Goal: Task Accomplishment & Management: Use online tool/utility

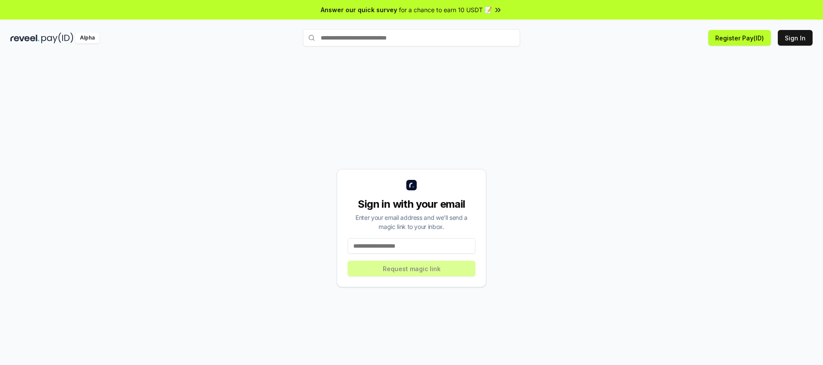
click at [256, 155] on div "Sign in with your email Enter your email address and we’ll send a magic link to…" at bounding box center [411, 227] width 802 height 323
click at [91, 41] on div "Alpha" at bounding box center [87, 38] width 24 height 11
click at [386, 246] on input at bounding box center [412, 246] width 128 height 16
type input "**********"
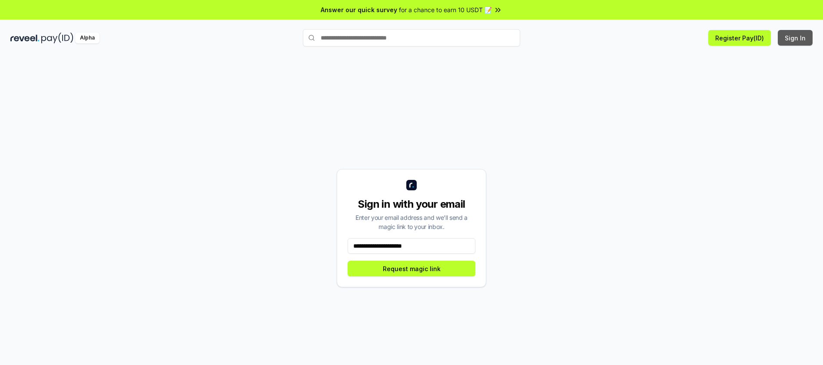
click at [801, 43] on button "Sign In" at bounding box center [795, 38] width 35 height 16
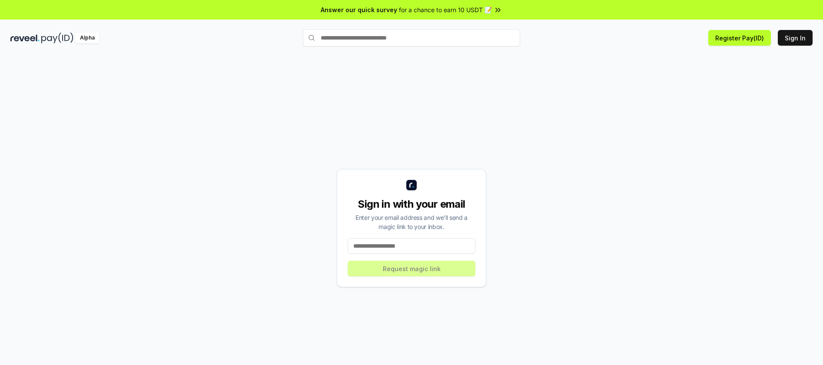
click at [363, 245] on input at bounding box center [412, 246] width 128 height 16
type input "**********"
click at [399, 274] on button "Request magic link" at bounding box center [412, 269] width 128 height 16
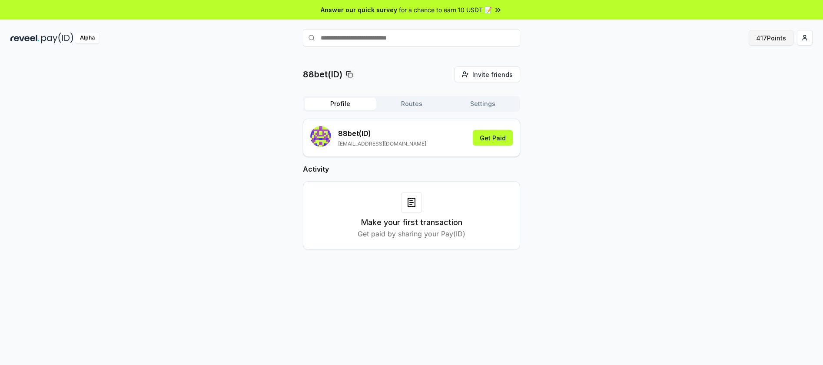
click at [766, 40] on button "417 Points" at bounding box center [771, 38] width 45 height 16
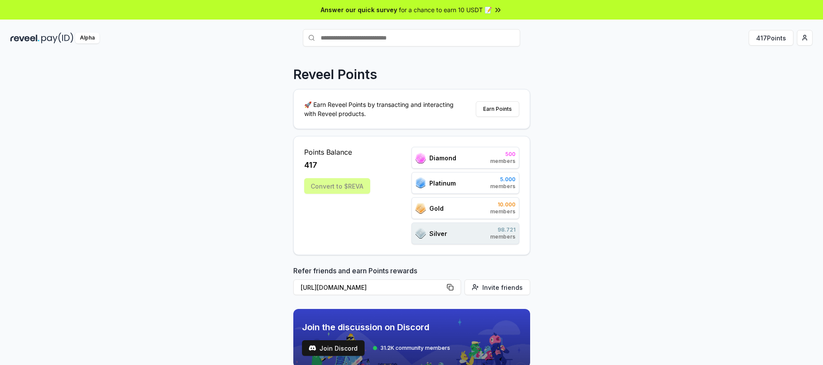
click at [435, 163] on div "Diamond 500 members" at bounding box center [465, 158] width 108 height 22
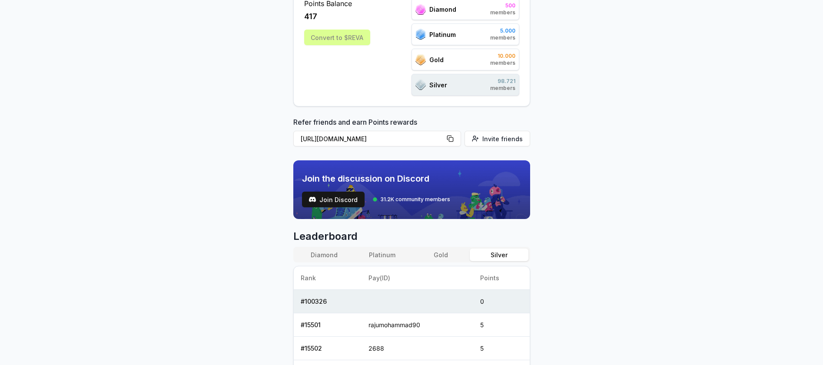
scroll to position [179, 0]
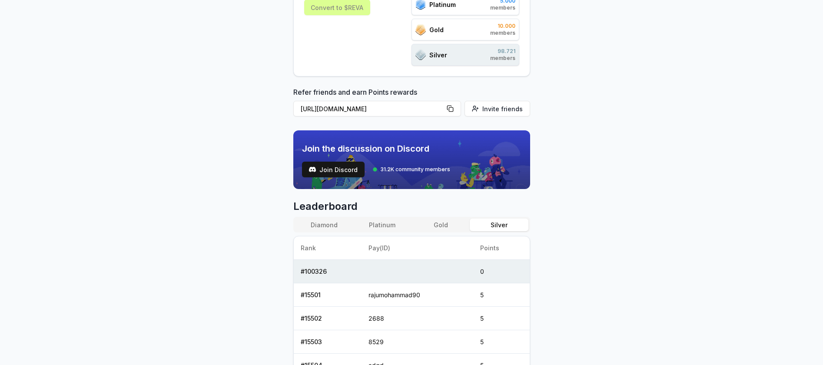
click at [315, 273] on td "# 100326" at bounding box center [328, 271] width 68 height 23
click at [220, 268] on body "Answer our quick survey for a chance to earn 10 USDT 📝 Alpha 417 Points Reveel …" at bounding box center [411, 182] width 823 height 365
click at [432, 228] on button "Gold" at bounding box center [440, 224] width 58 height 13
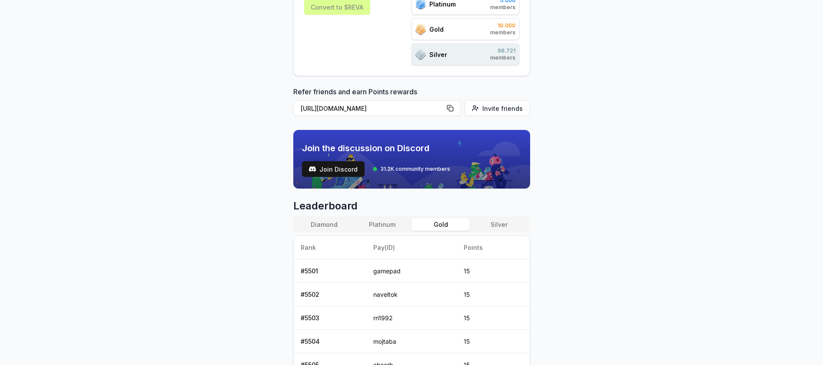
click at [400, 225] on button "Platinum" at bounding box center [382, 224] width 58 height 13
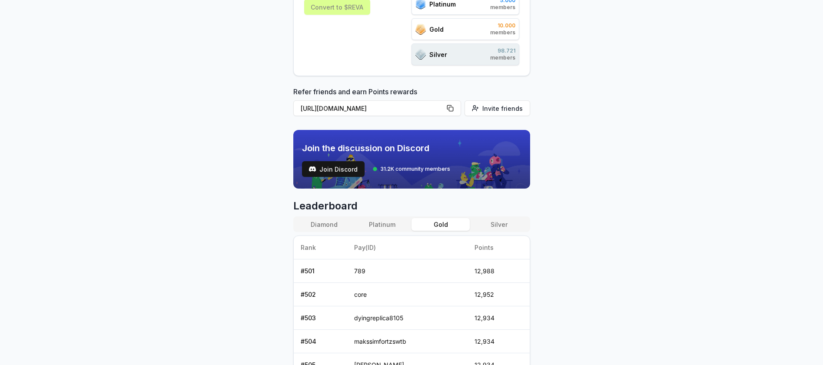
click at [456, 225] on button "Gold" at bounding box center [440, 224] width 58 height 13
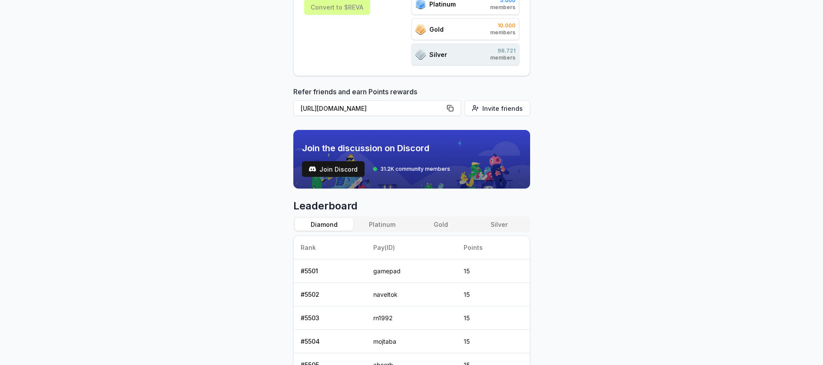
click at [319, 222] on button "Diamond" at bounding box center [324, 224] width 58 height 13
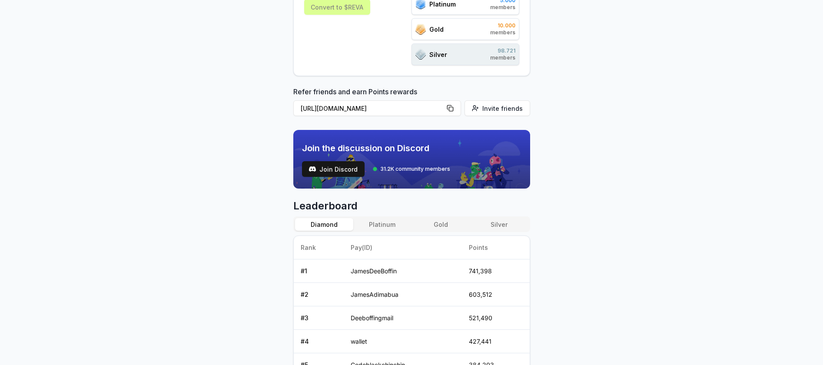
click at [509, 217] on div "Diamond Platinum Gold Silver" at bounding box center [411, 224] width 237 height 16
click at [498, 222] on button "Silver" at bounding box center [499, 224] width 58 height 13
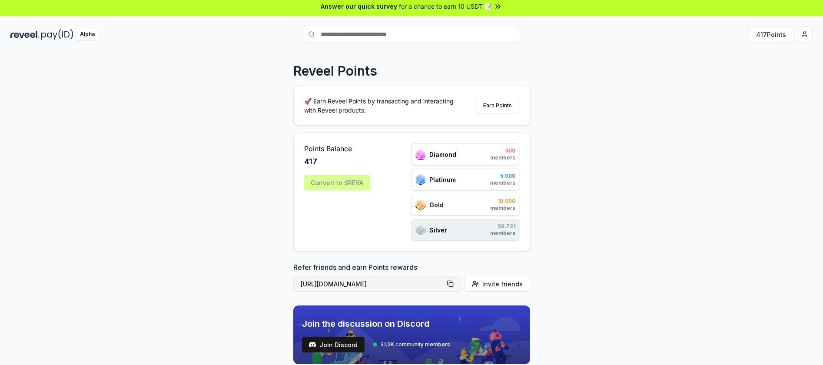
scroll to position [0, 0]
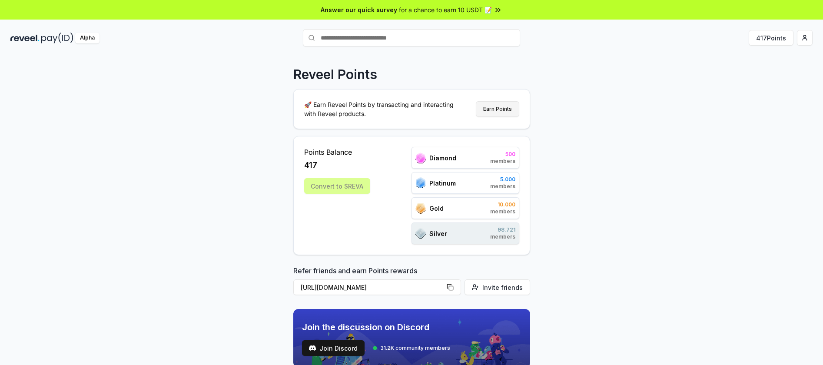
click at [500, 109] on button "Earn Points" at bounding box center [497, 109] width 43 height 16
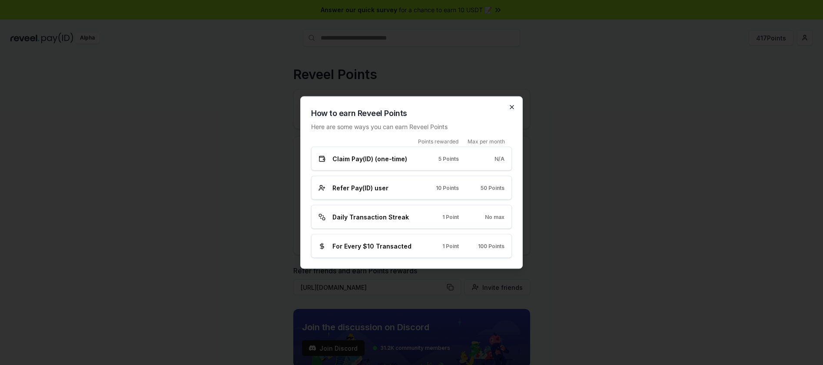
drag, startPoint x: 511, startPoint y: 107, endPoint x: 541, endPoint y: 106, distance: 30.4
click at [511, 107] on icon "button" at bounding box center [511, 107] width 7 height 7
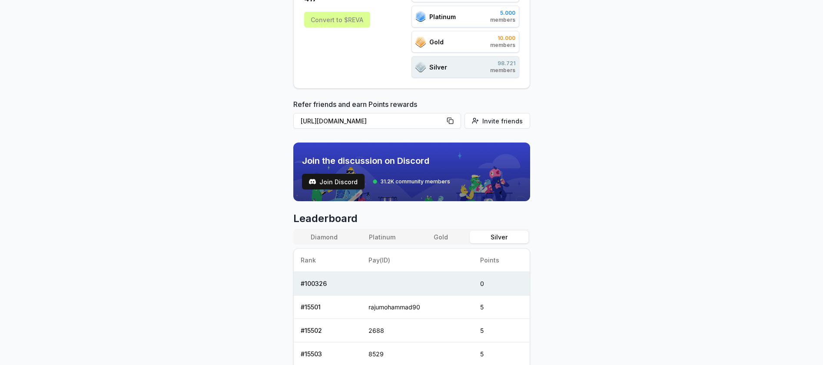
scroll to position [179, 0]
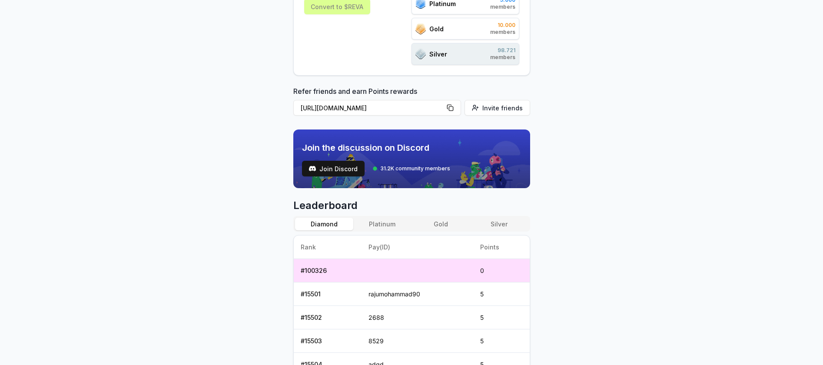
click at [320, 226] on button "Diamond" at bounding box center [324, 224] width 58 height 13
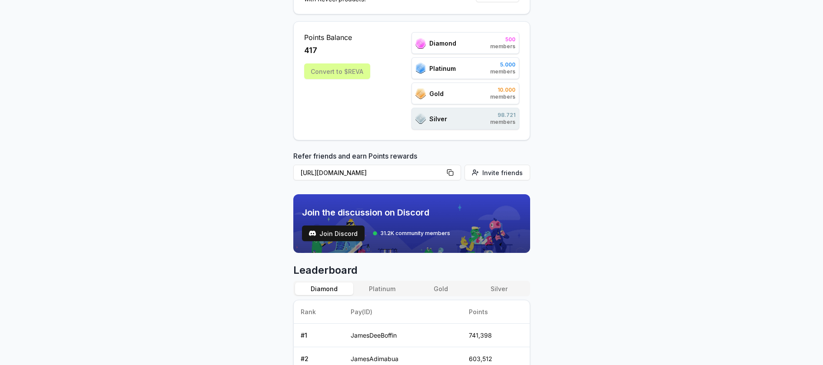
scroll to position [0, 0]
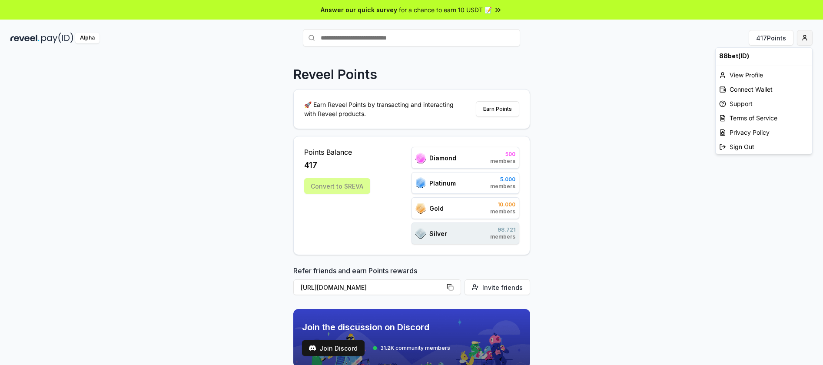
click at [804, 40] on html "Answer our quick survey for a chance to earn 10 USDT 📝 Alpha 417 Points Reveel …" at bounding box center [411, 182] width 823 height 365
click at [748, 88] on div "Connect Wallet" at bounding box center [764, 89] width 96 height 14
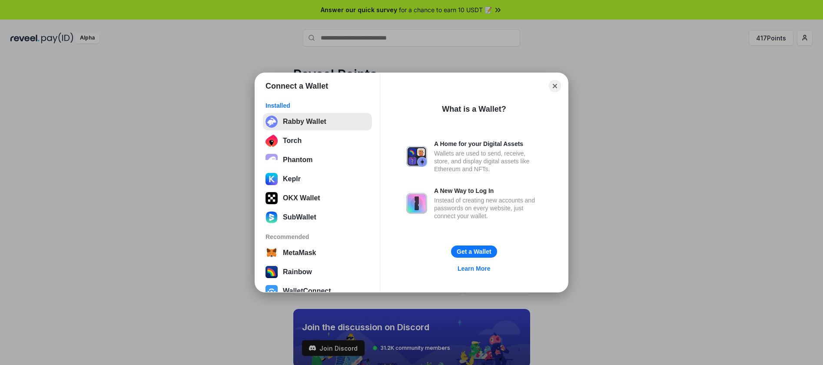
click at [303, 120] on button "Rabby Wallet" at bounding box center [317, 121] width 109 height 17
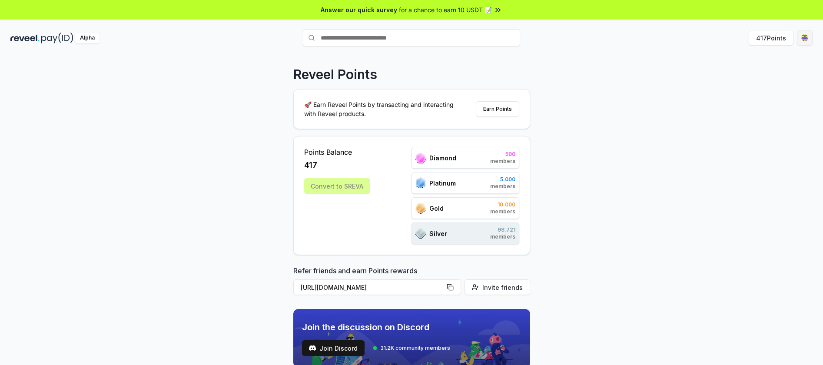
click at [802, 41] on html "Answer our quick survey for a chance to earn 10 USDT 📝 Alpha 417 Points Reveel …" at bounding box center [411, 182] width 823 height 365
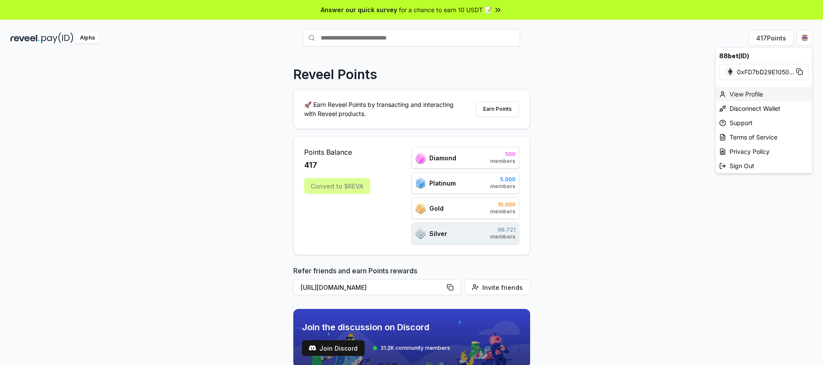
click at [748, 93] on div "View Profile" at bounding box center [764, 94] width 96 height 14
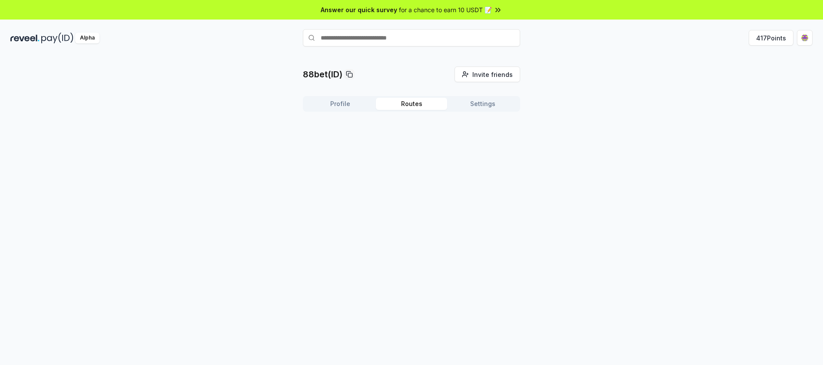
click at [408, 102] on button "Routes" at bounding box center [411, 104] width 71 height 12
click at [488, 103] on button "Settings" at bounding box center [482, 104] width 71 height 12
click at [340, 102] on button "Profile" at bounding box center [340, 104] width 71 height 12
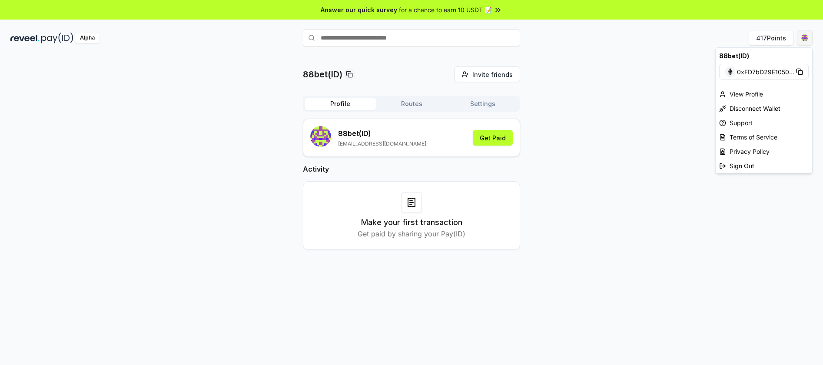
click at [807, 38] on html "Answer our quick survey for a chance to earn 10 USDT 📝 Alpha 417 Points 88bet(I…" at bounding box center [411, 182] width 823 height 365
click at [732, 92] on div "View Profile" at bounding box center [764, 94] width 96 height 14
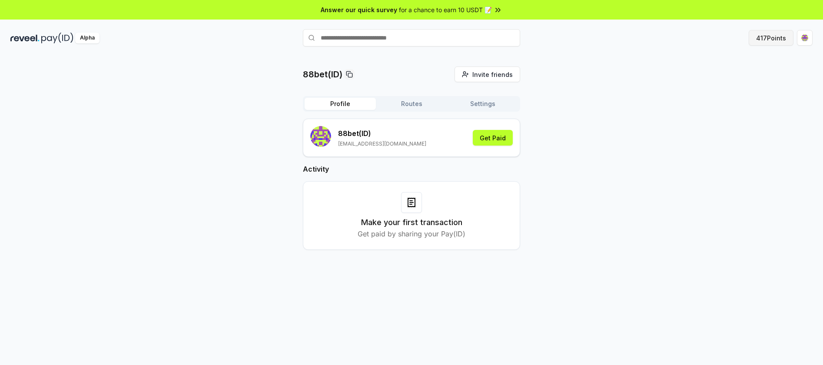
click at [774, 36] on button "417 Points" at bounding box center [771, 38] width 45 height 16
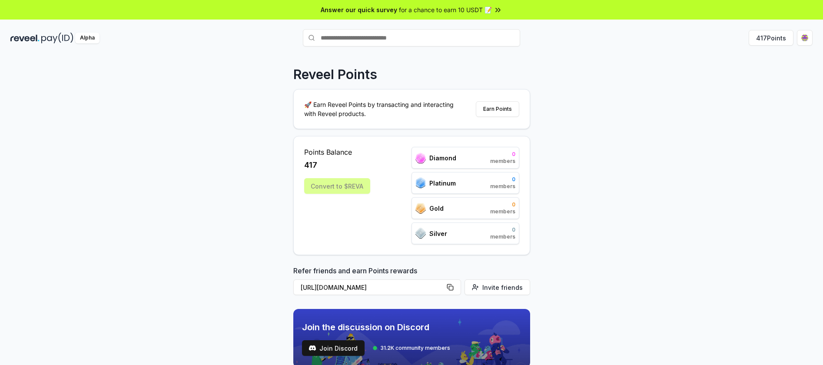
click at [325, 188] on div "Convert to $REVA" at bounding box center [337, 186] width 66 height 16
click at [344, 149] on span "Points Balance" at bounding box center [337, 152] width 66 height 10
